Goal: Register for event/course

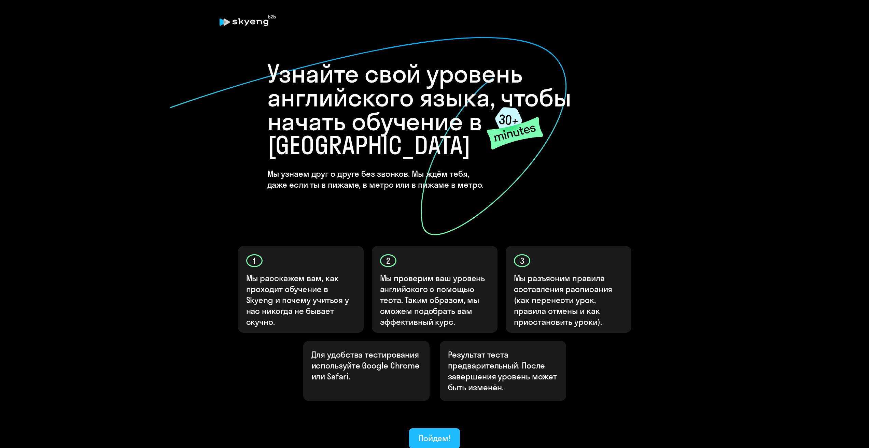
click at [442, 433] on font "Пойдем!" at bounding box center [434, 438] width 32 height 10
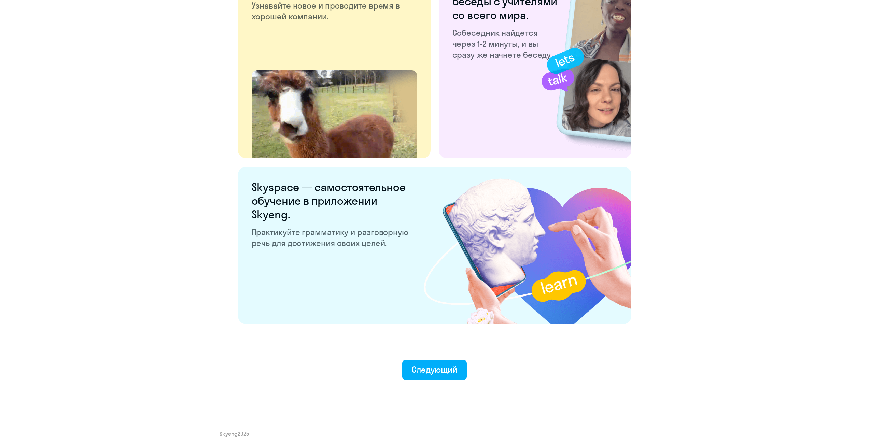
scroll to position [1167, 0]
click at [430, 369] on font "Следующий" at bounding box center [434, 370] width 45 height 10
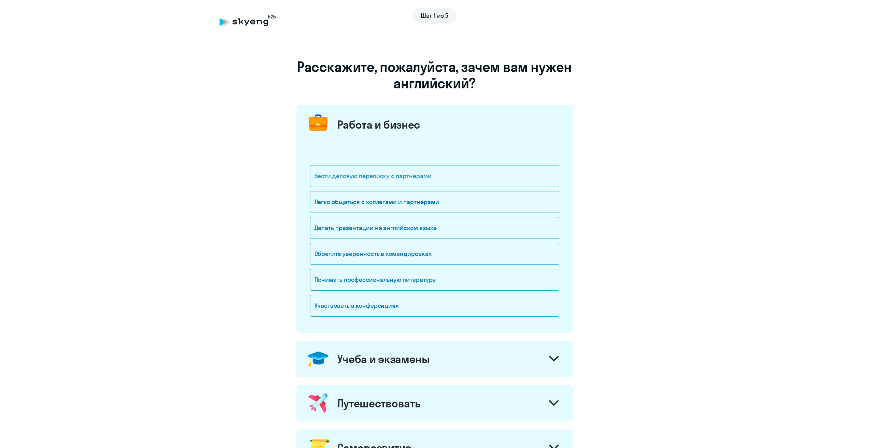
click at [471, 178] on div "Вести деловую переписку с партнерами" at bounding box center [434, 176] width 249 height 22
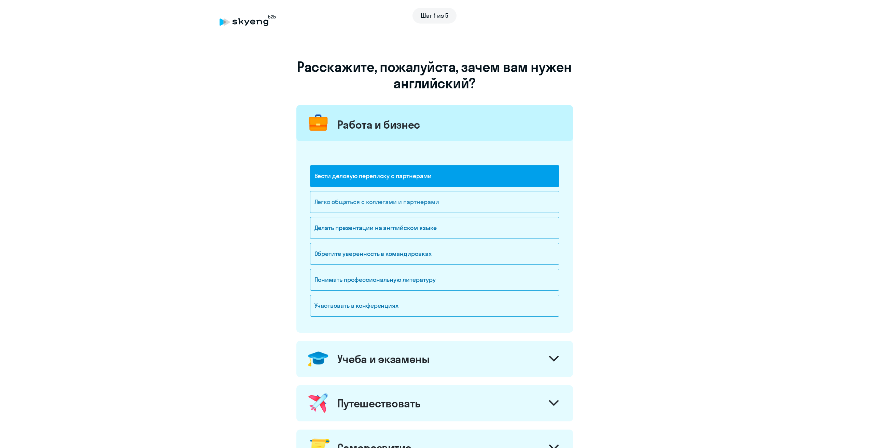
click at [455, 200] on div "Легко общаться с коллегами и партнерами" at bounding box center [434, 202] width 249 height 22
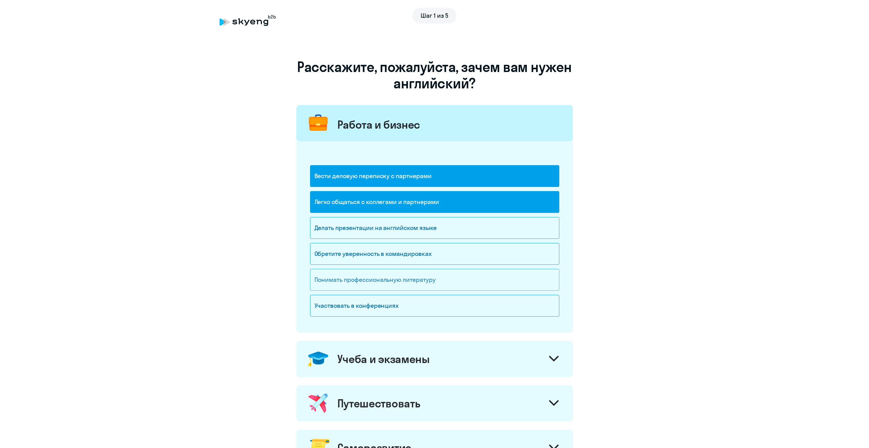
click at [443, 279] on div "Понимать профессиональную литературу" at bounding box center [434, 280] width 249 height 22
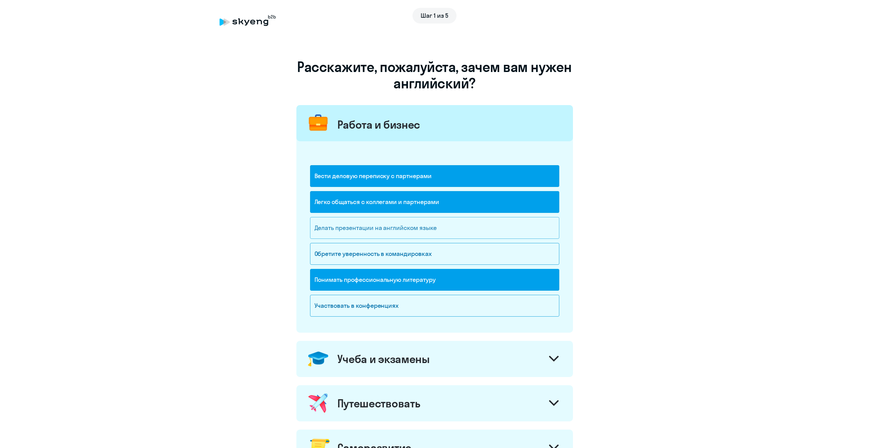
click at [445, 229] on div "Делать презентации на английском языке" at bounding box center [434, 228] width 249 height 22
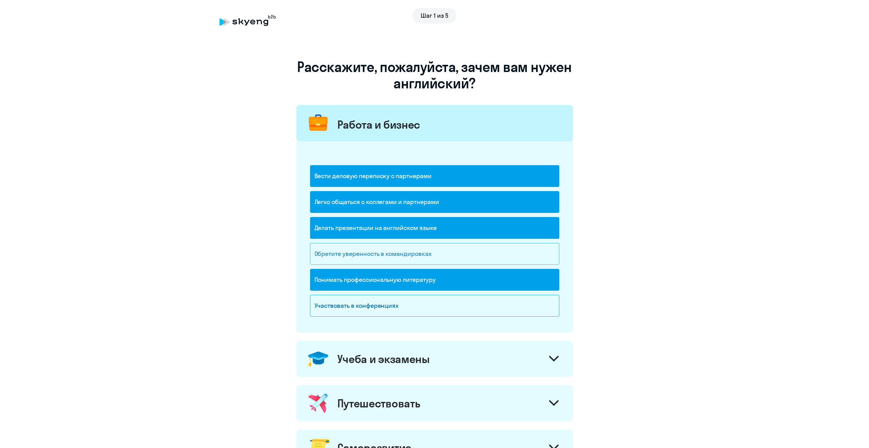
click at [440, 258] on div "Обретите уверенность в командировках" at bounding box center [434, 254] width 249 height 22
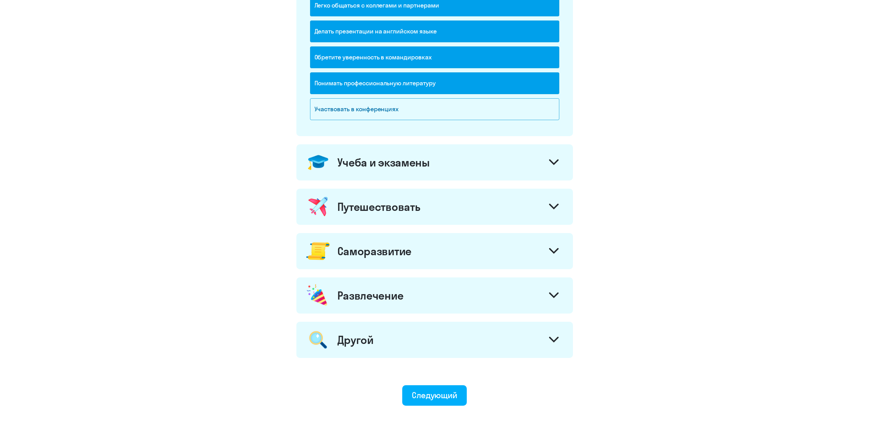
scroll to position [205, 0]
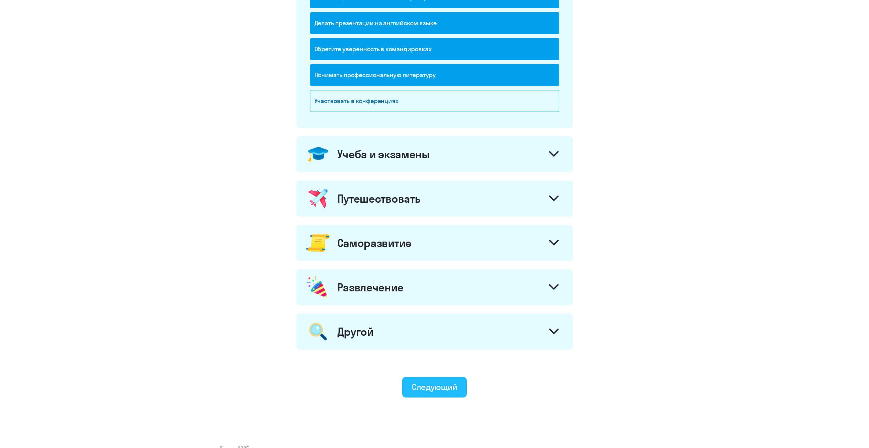
click at [457, 384] on font "Следующий" at bounding box center [434, 387] width 45 height 10
